Goal: Task Accomplishment & Management: Manage account settings

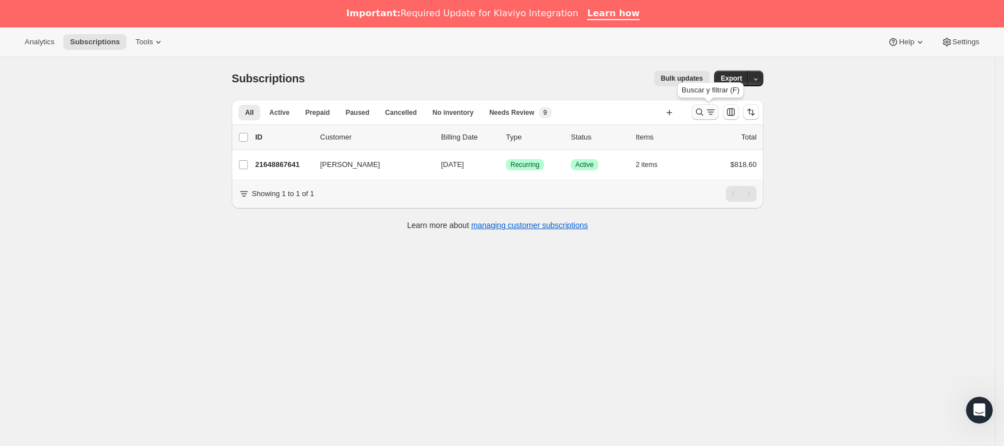
click at [712, 112] on icon "Buscar y filtrar resultados" at bounding box center [710, 111] width 11 height 11
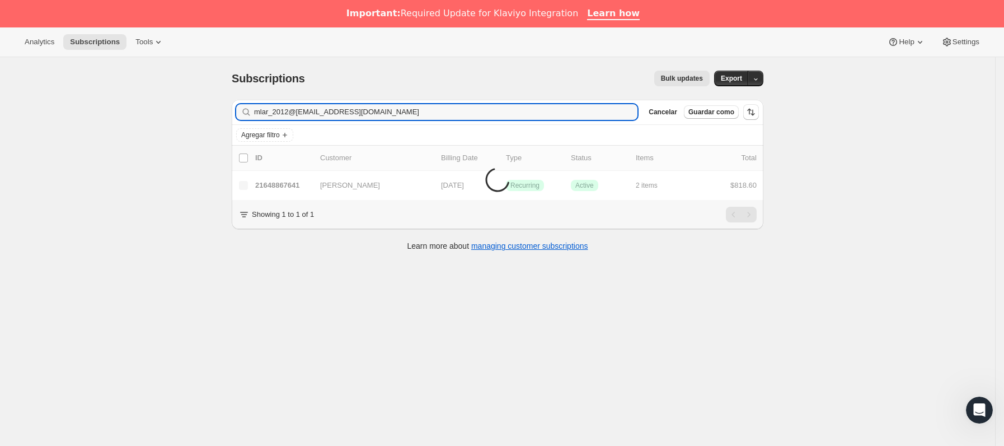
drag, startPoint x: 459, startPoint y: 110, endPoint x: 118, endPoint y: 116, distance: 341.0
click at [118, 116] on div "Subscriptions. Esta página está lista Subscriptions Bulk updates Más acciones B…" at bounding box center [497, 280] width 995 height 446
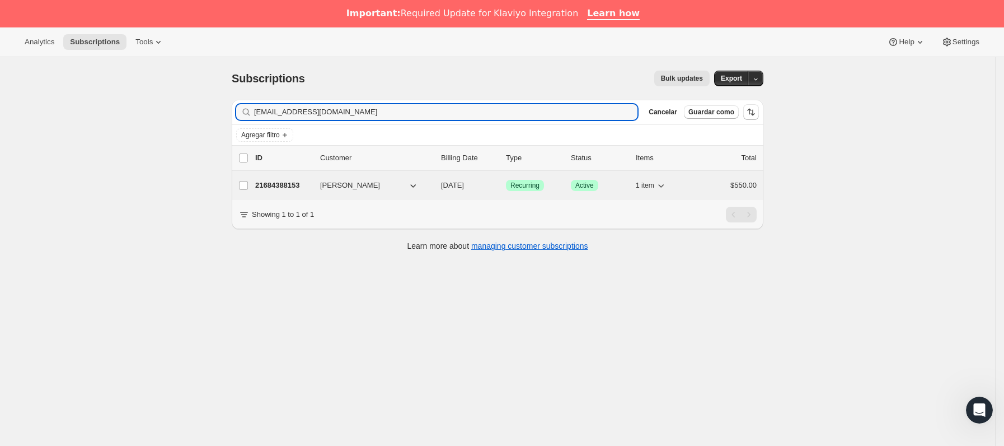
type input "[EMAIL_ADDRESS][DOMAIN_NAME]"
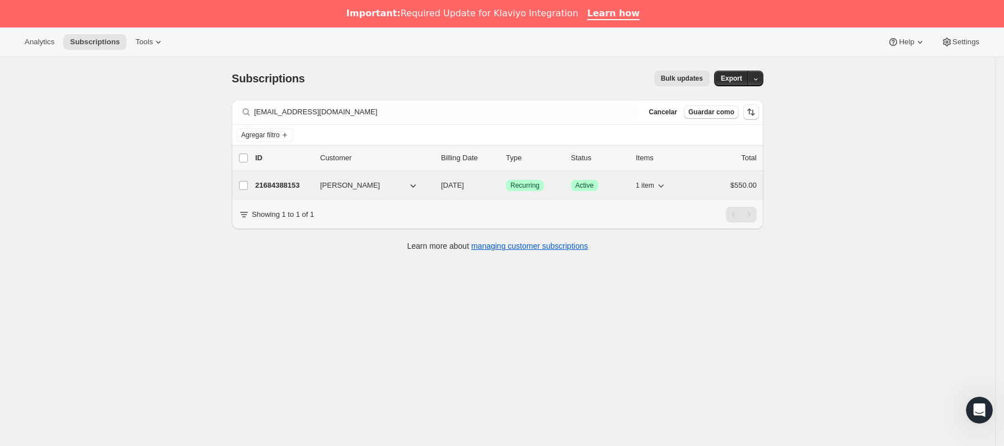
click at [312, 178] on div "21684388153 [PERSON_NAME] [DATE] Logrado Recurring Logrado Active 1 item $550.00" at bounding box center [506, 185] width 502 height 16
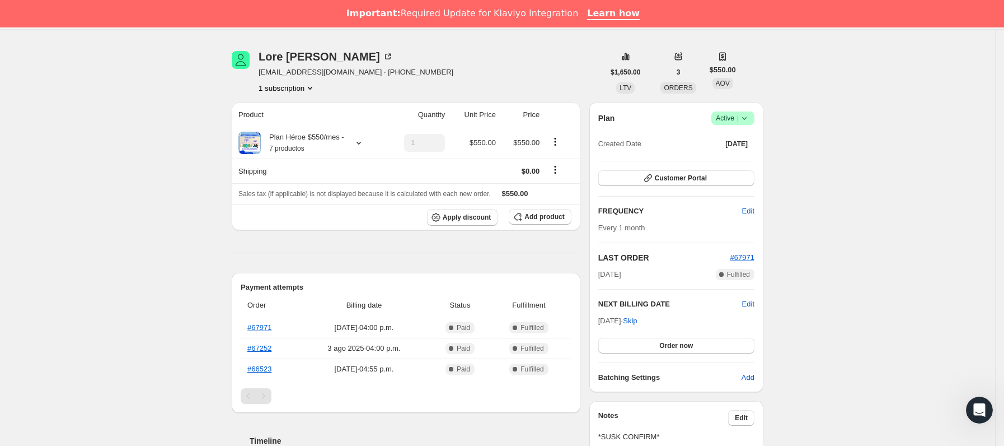
scroll to position [168, 0]
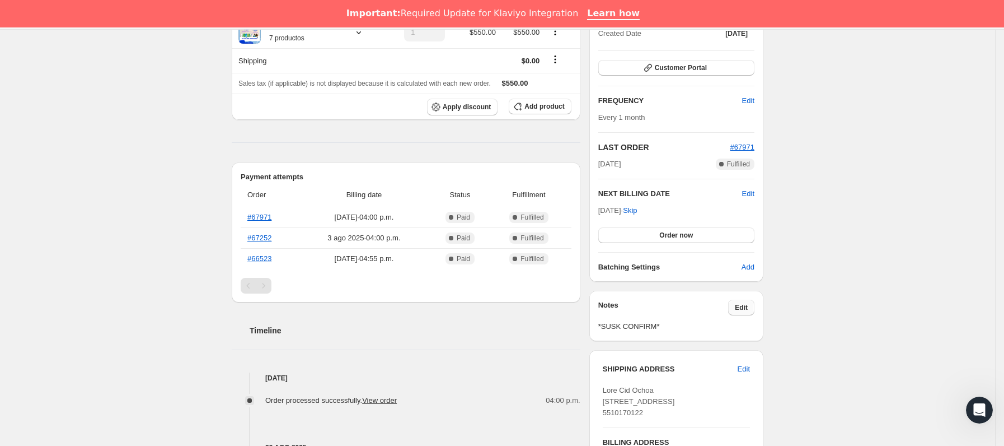
click at [734, 308] on button "Edit" at bounding box center [741, 307] width 26 height 16
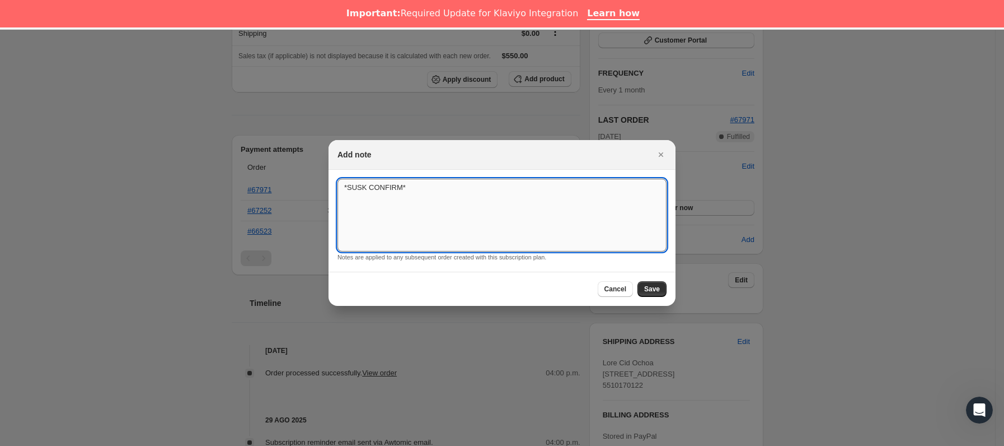
click at [407, 212] on textarea "*SUSK CONFIRM*" at bounding box center [502, 215] width 329 height 73
type textarea "*SUSK CONFIRM* BIME"
click at [649, 299] on div "Cancel Save" at bounding box center [502, 289] width 347 height 34
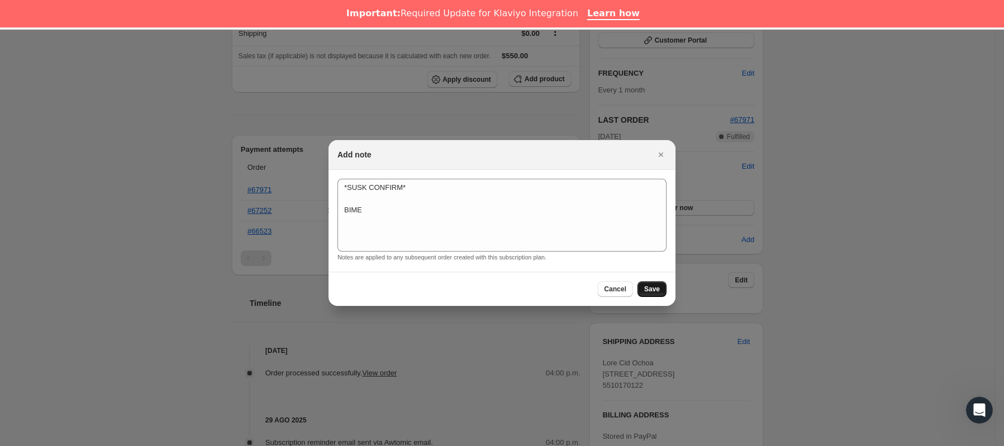
click at [652, 294] on button "Save" at bounding box center [652, 289] width 29 height 16
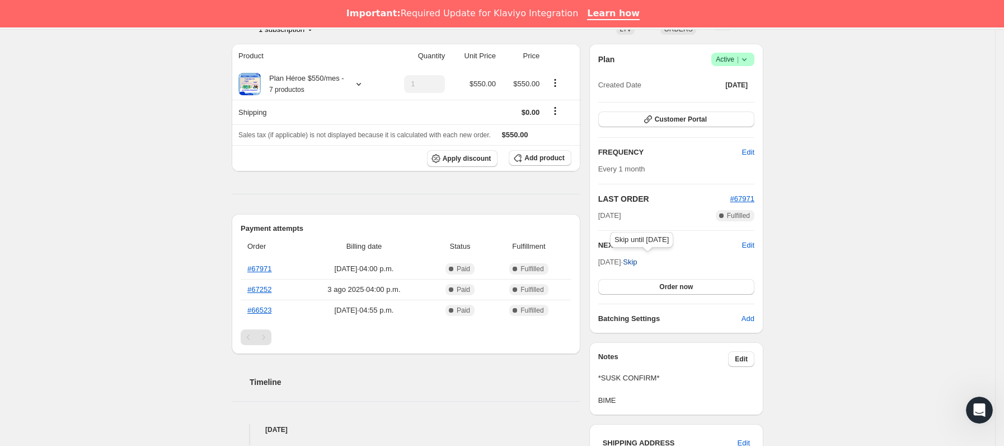
click at [637, 260] on span "Skip" at bounding box center [630, 261] width 14 height 11
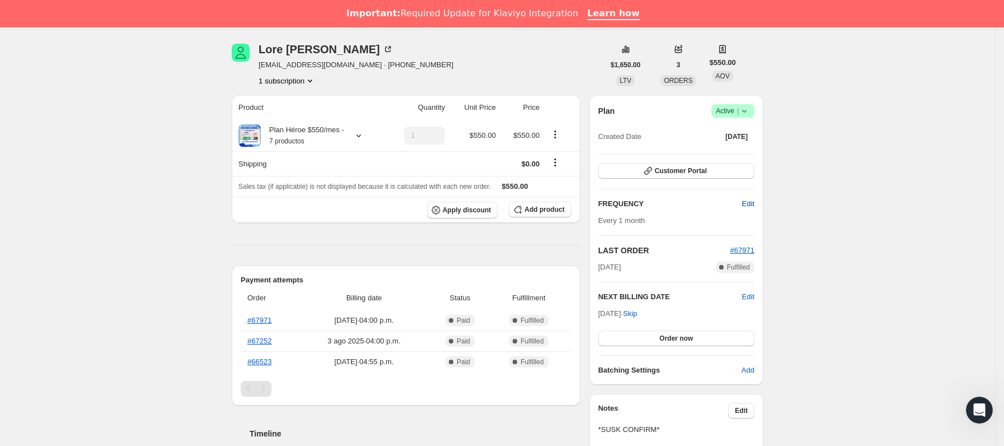
click at [752, 208] on span "Edit" at bounding box center [748, 203] width 12 height 11
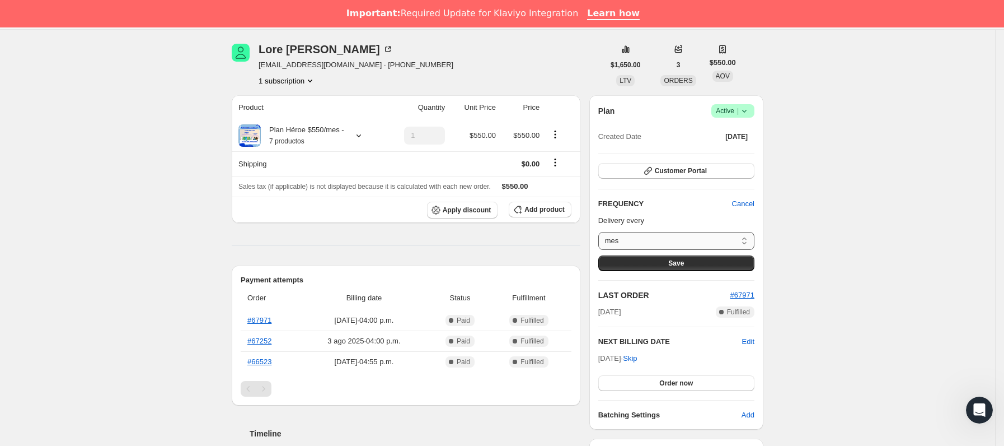
click at [672, 244] on select "mes Custom..." at bounding box center [676, 241] width 156 height 18
select select "custom"
click at [602, 232] on select "mes Custom..." at bounding box center [676, 241] width 156 height 18
select select "MONTH"
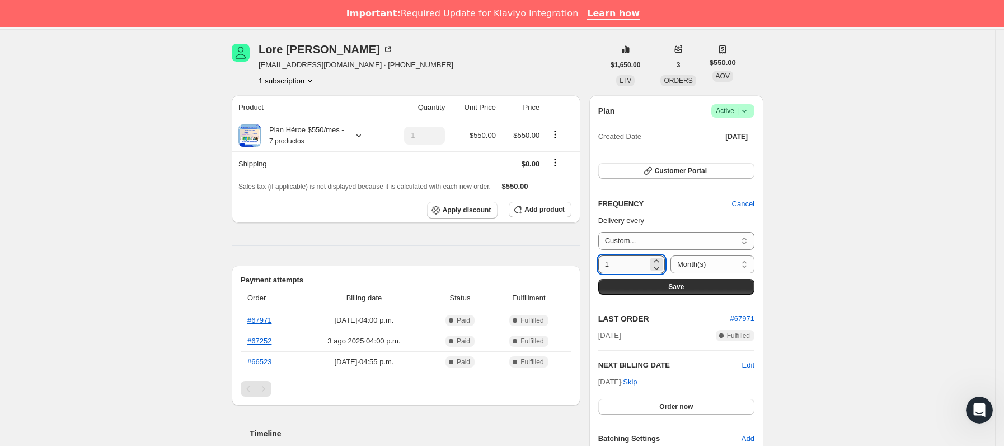
click at [640, 266] on input "1" at bounding box center [623, 264] width 50 height 18
click at [657, 259] on icon at bounding box center [656, 260] width 11 height 11
type input "2"
click at [675, 282] on span "Save" at bounding box center [676, 286] width 16 height 9
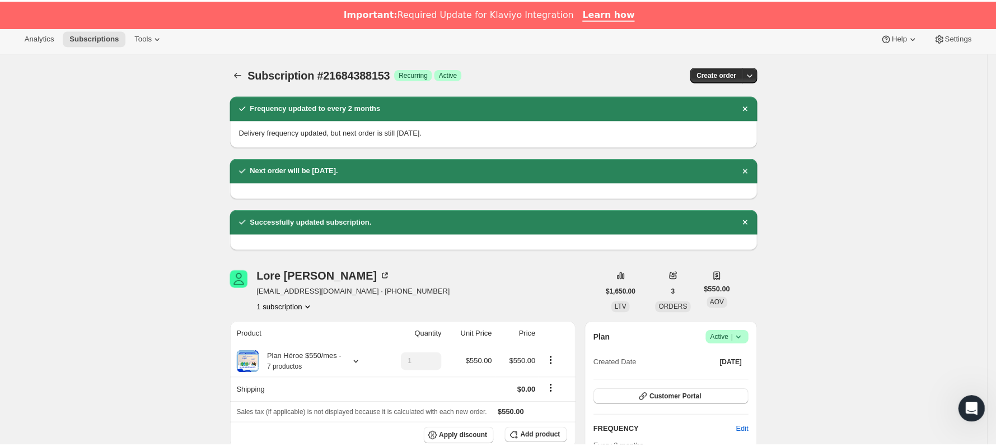
scroll to position [0, 0]
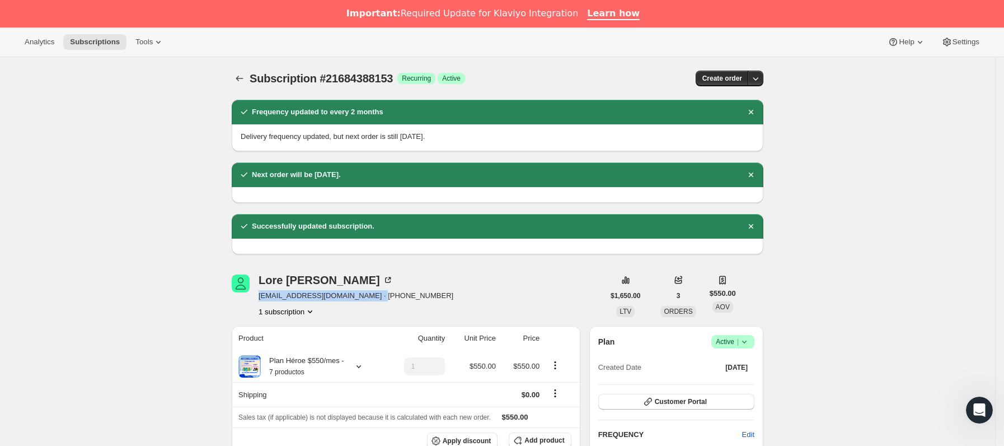
drag, startPoint x: 303, startPoint y: 297, endPoint x: 369, endPoint y: 302, distance: 66.8
click at [369, 302] on div "[PERSON_NAME] [PERSON_NAME] [PERSON_NAME][EMAIL_ADDRESS][DOMAIN_NAME] · [PHONE_…" at bounding box center [418, 295] width 372 height 43
copy span "[EMAIL_ADDRESS][DOMAIN_NAME]"
